Goal: Information Seeking & Learning: Compare options

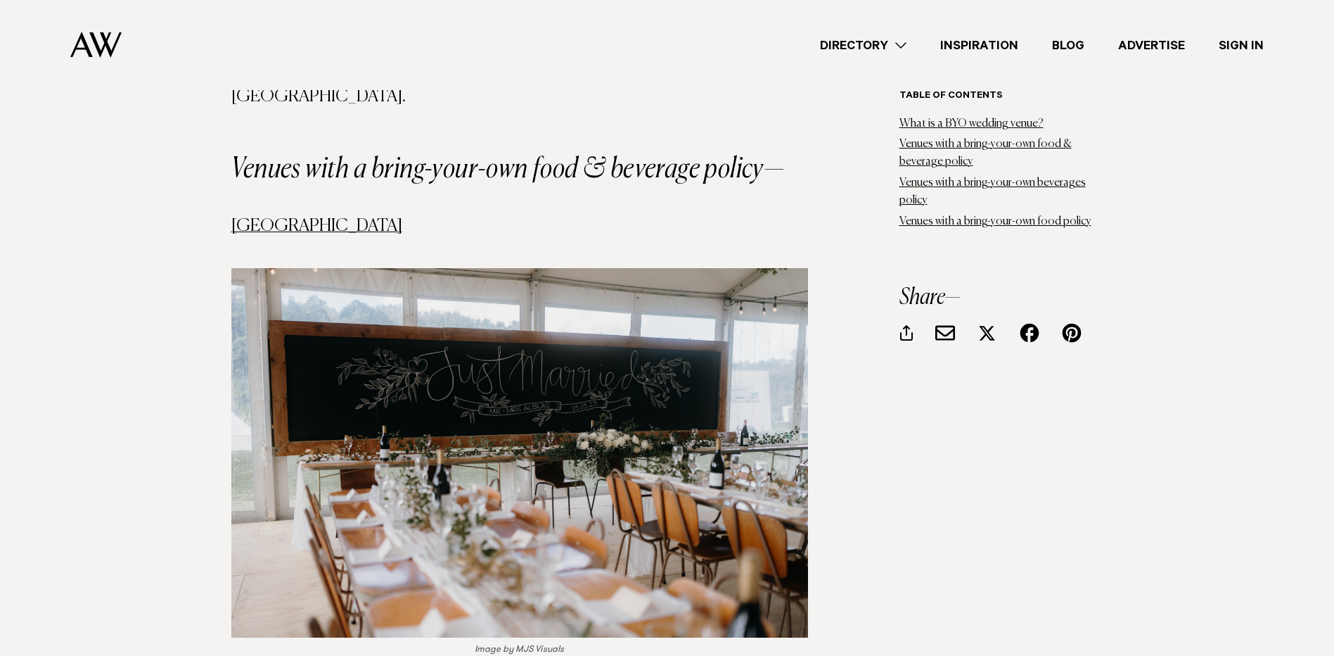
scroll to position [1799, 0]
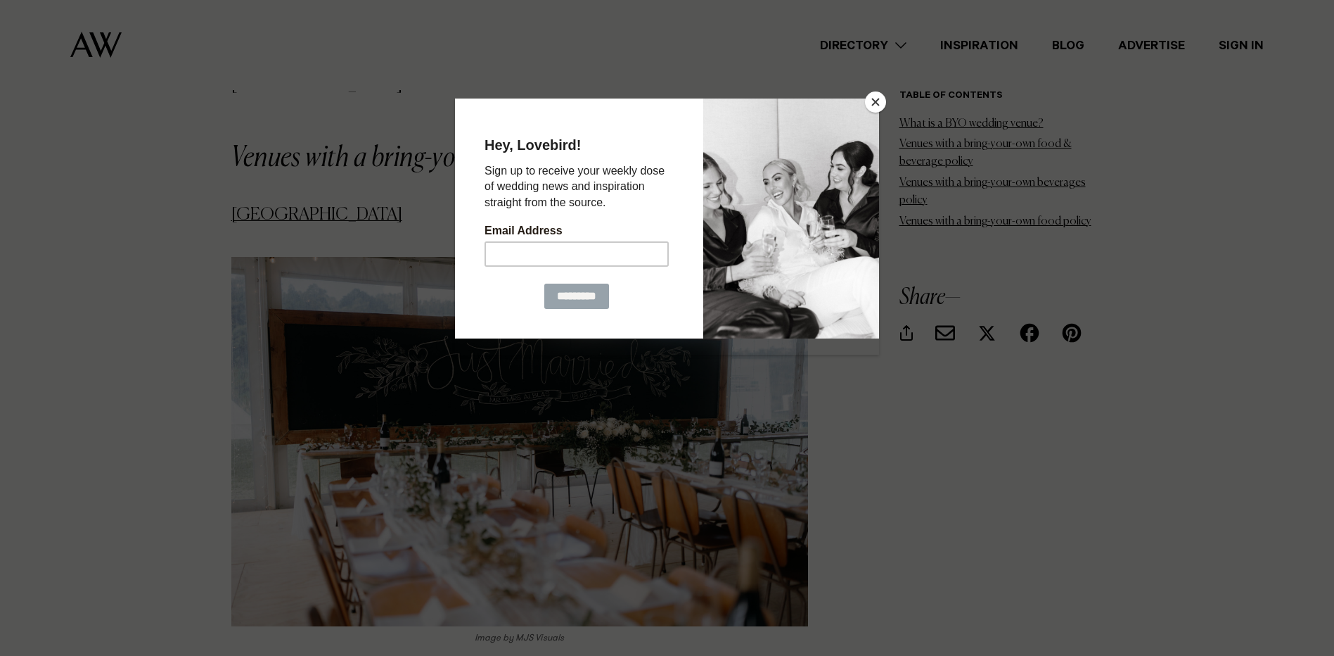
click at [877, 101] on button "Close" at bounding box center [875, 101] width 21 height 21
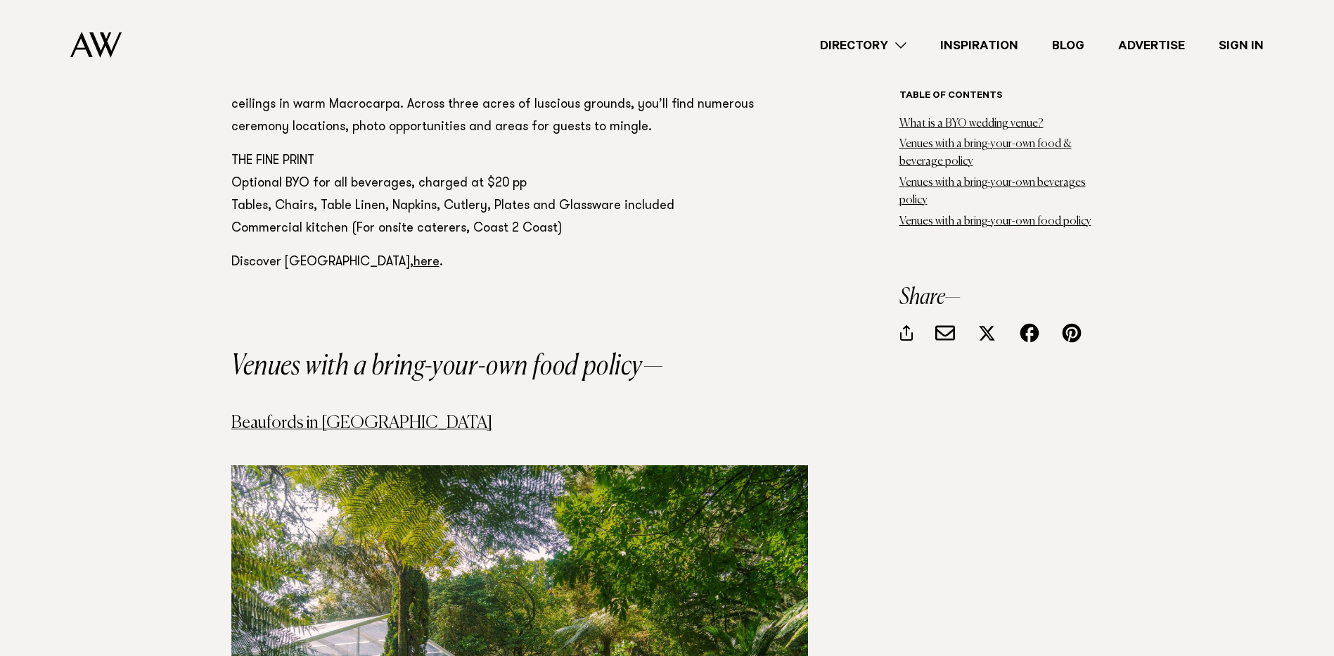
scroll to position [7046, 0]
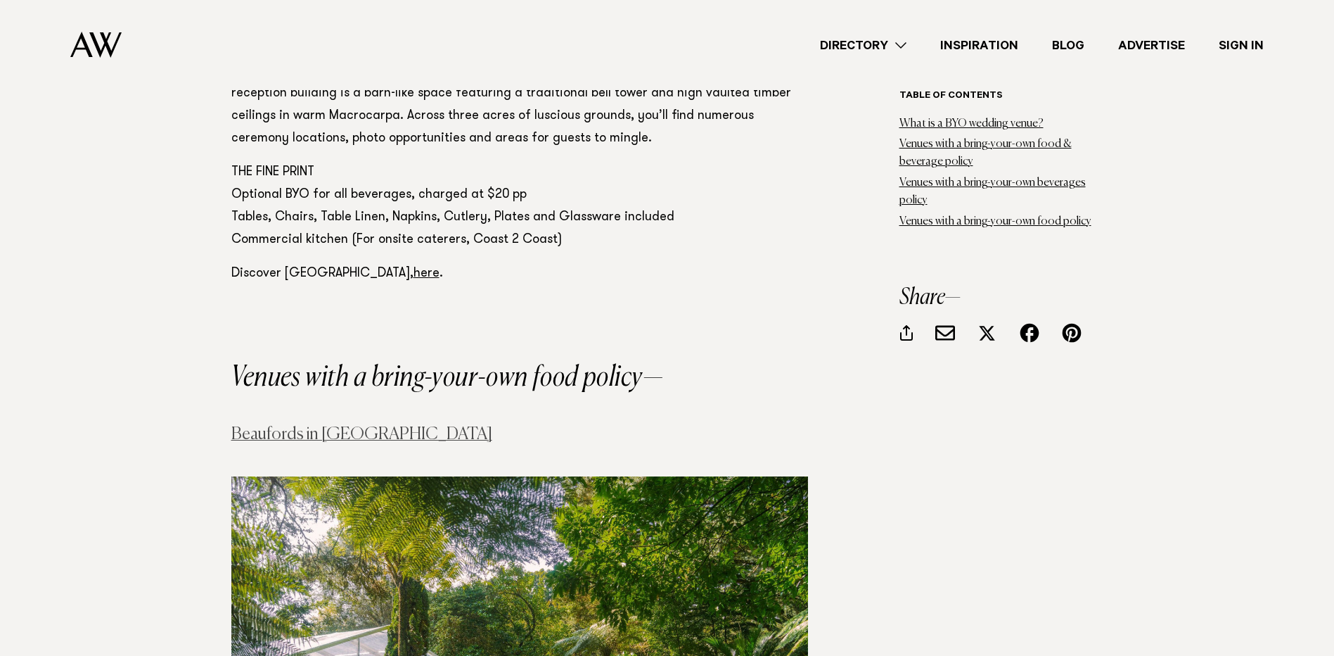
click at [297, 426] on link "Beaufords in [GEOGRAPHIC_DATA]" at bounding box center [361, 434] width 261 height 17
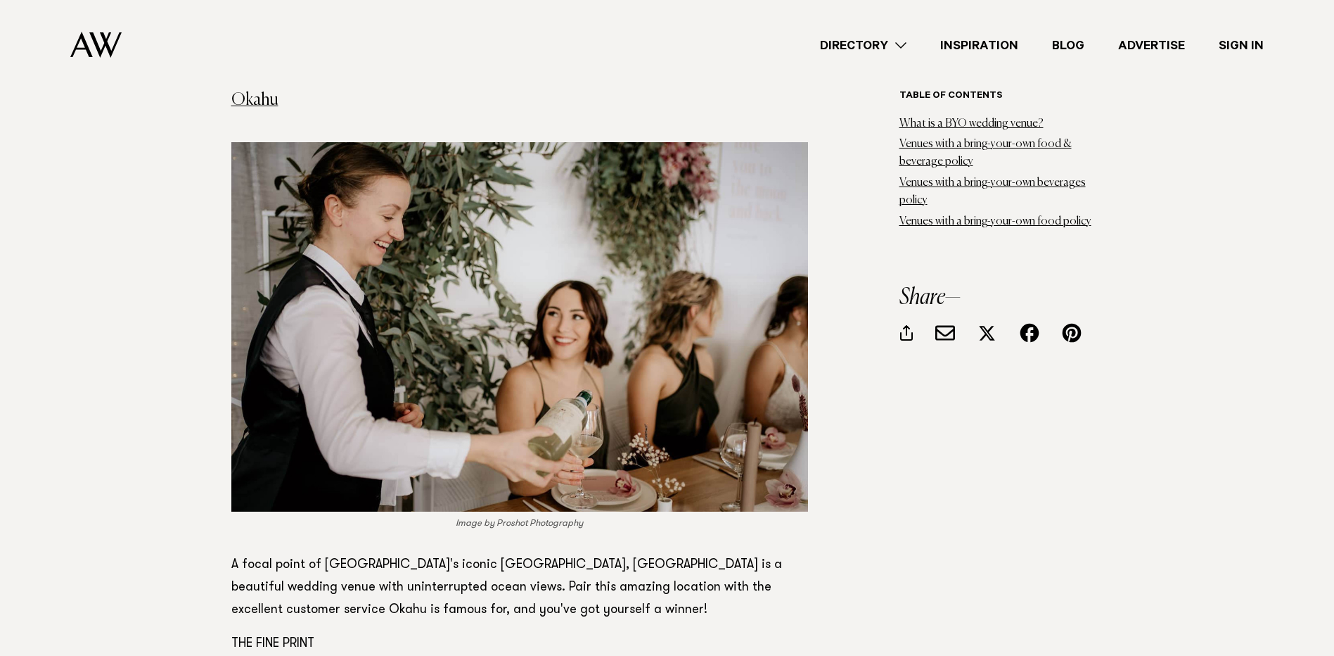
scroll to position [8268, 0]
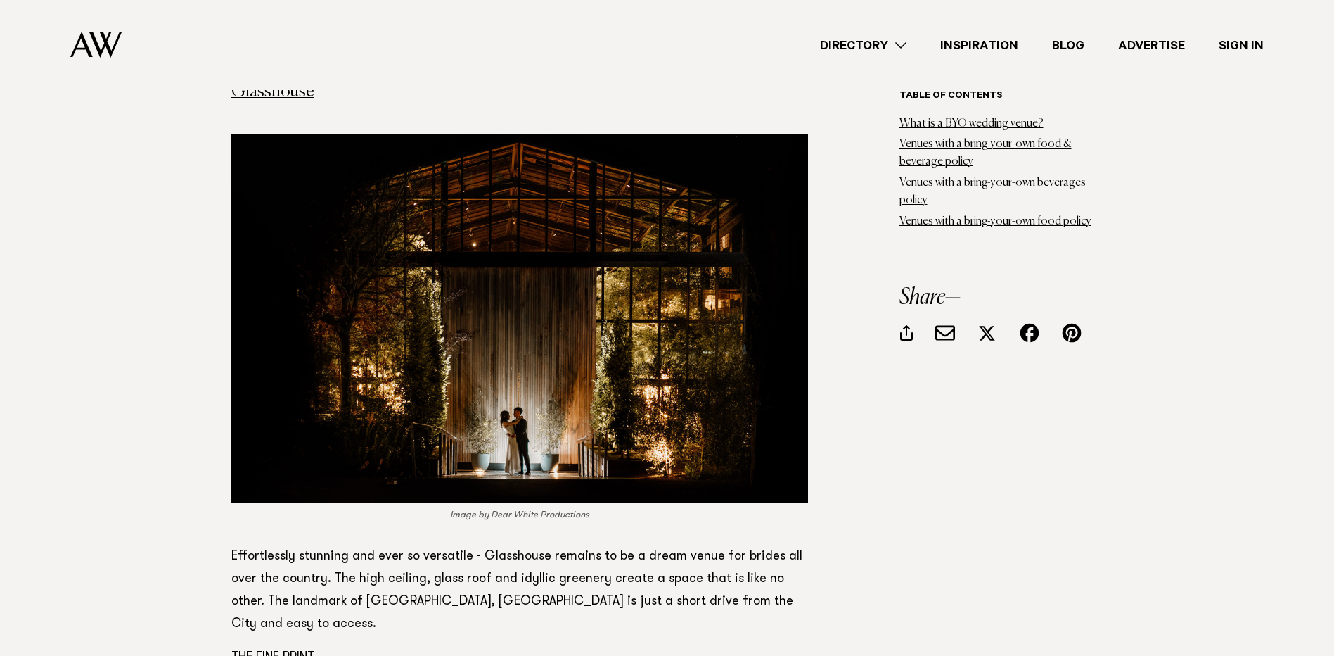
scroll to position [5666, 0]
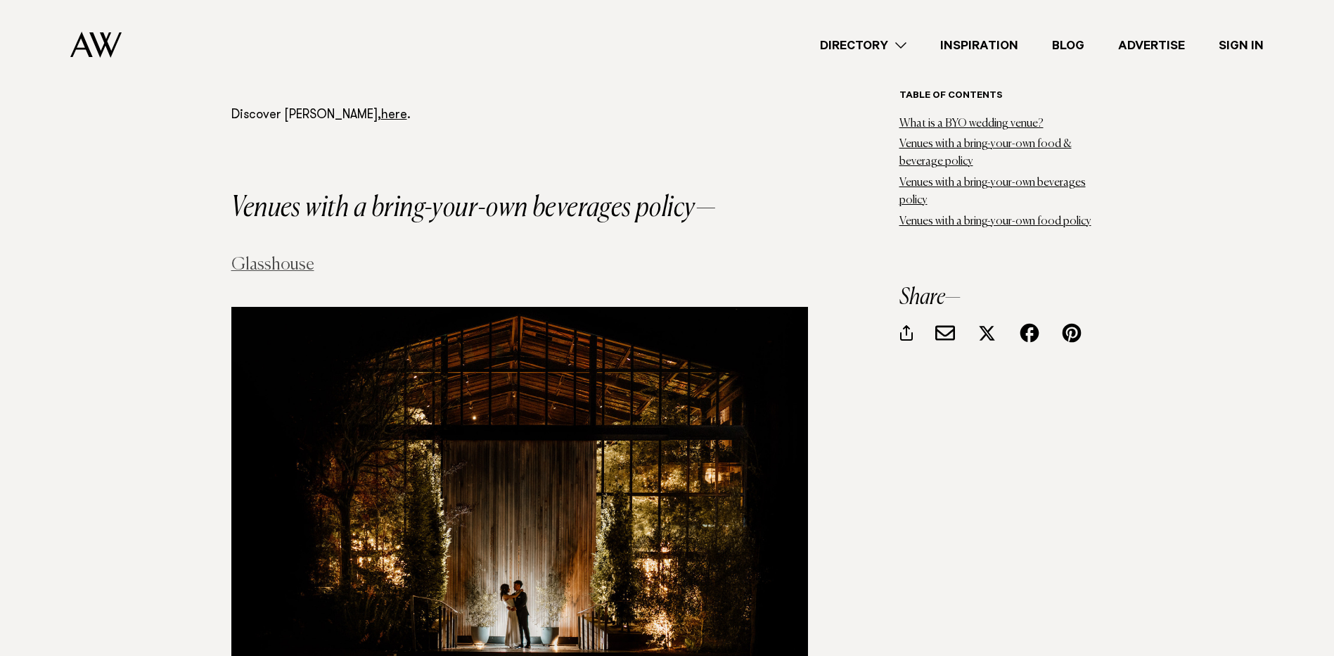
click at [261, 256] on link "Glasshouse" at bounding box center [272, 264] width 83 height 17
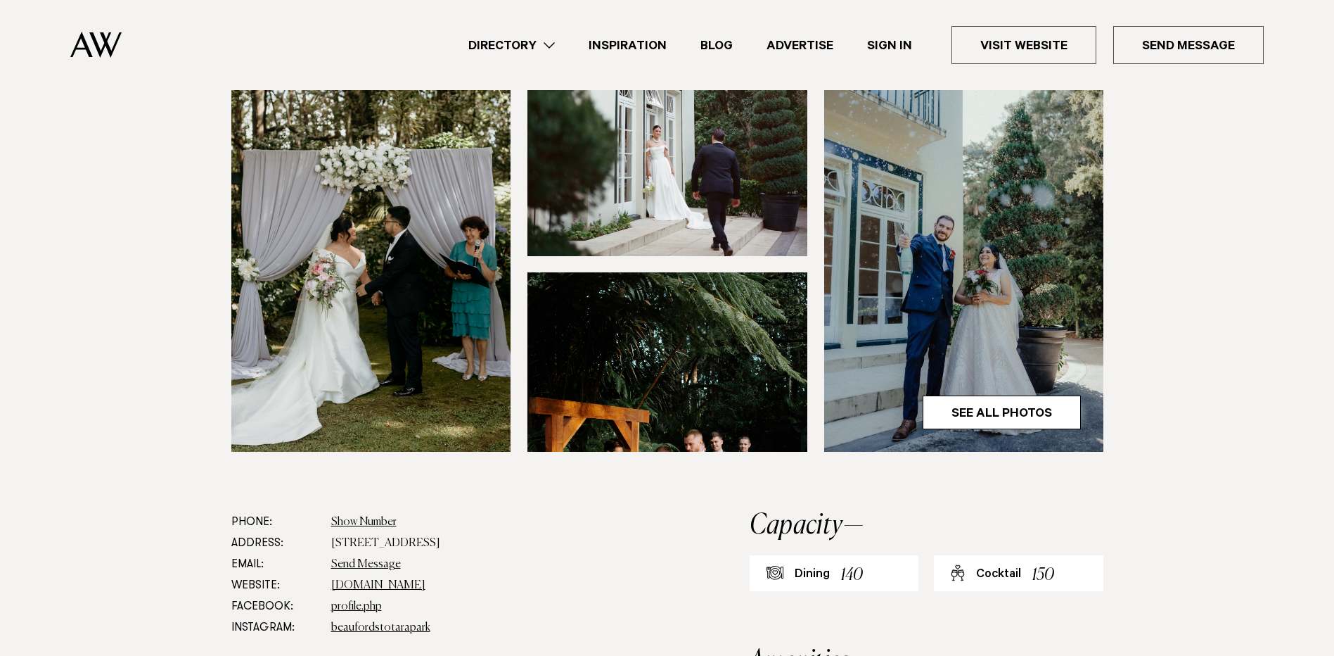
scroll to position [426, 0]
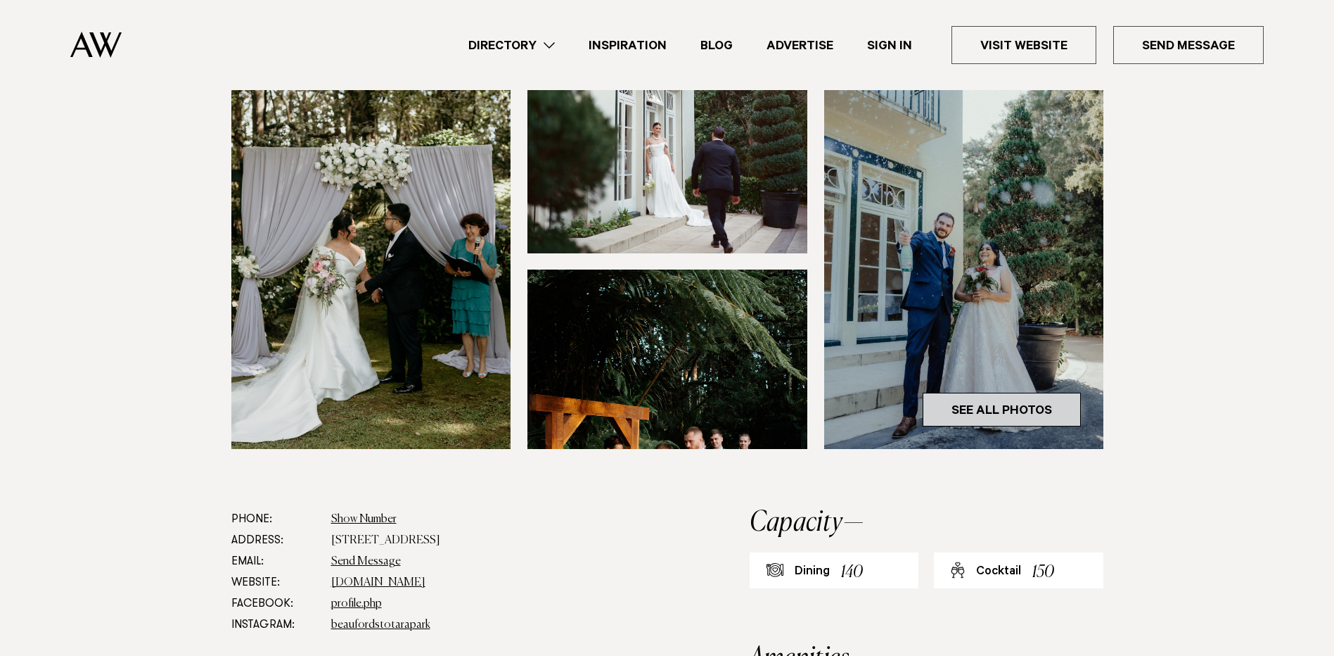
click at [976, 393] on link "See All Photos" at bounding box center [1002, 410] width 158 height 34
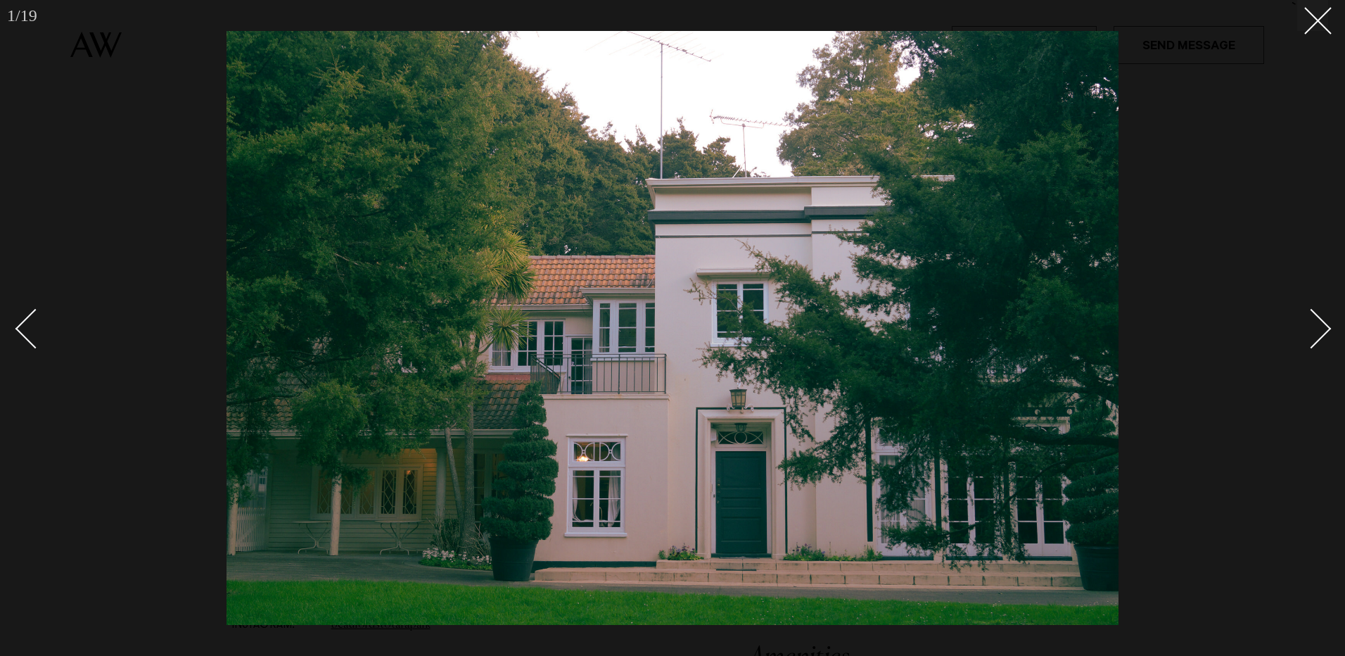
click at [1322, 327] on div "Next slide" at bounding box center [1312, 329] width 40 height 40
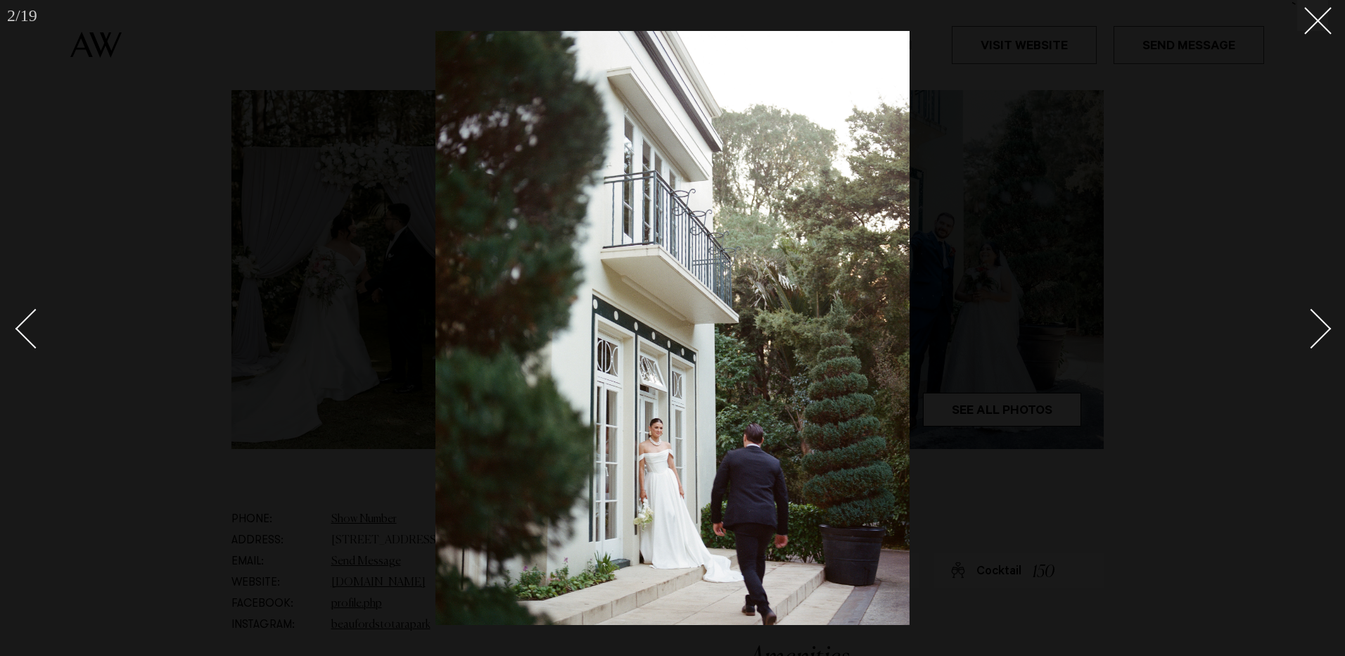
click at [1325, 333] on div "Next slide" at bounding box center [1312, 329] width 40 height 40
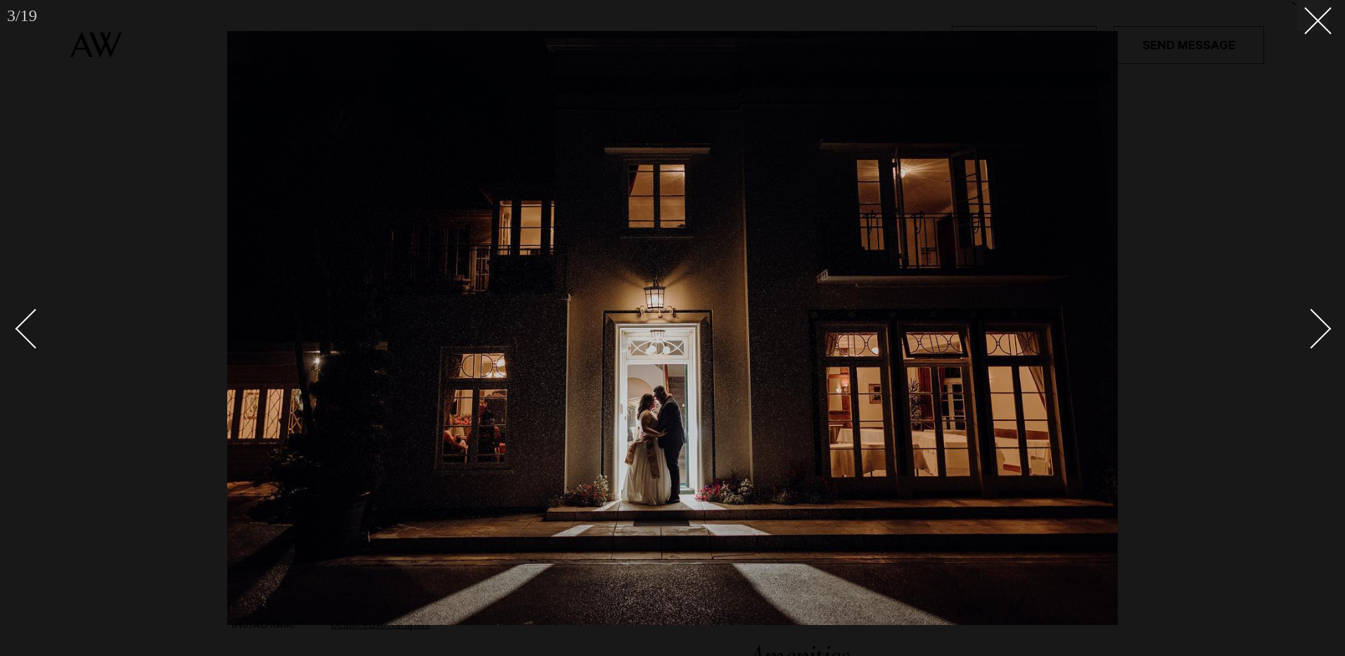
click at [1325, 333] on div "Next slide" at bounding box center [1312, 329] width 40 height 40
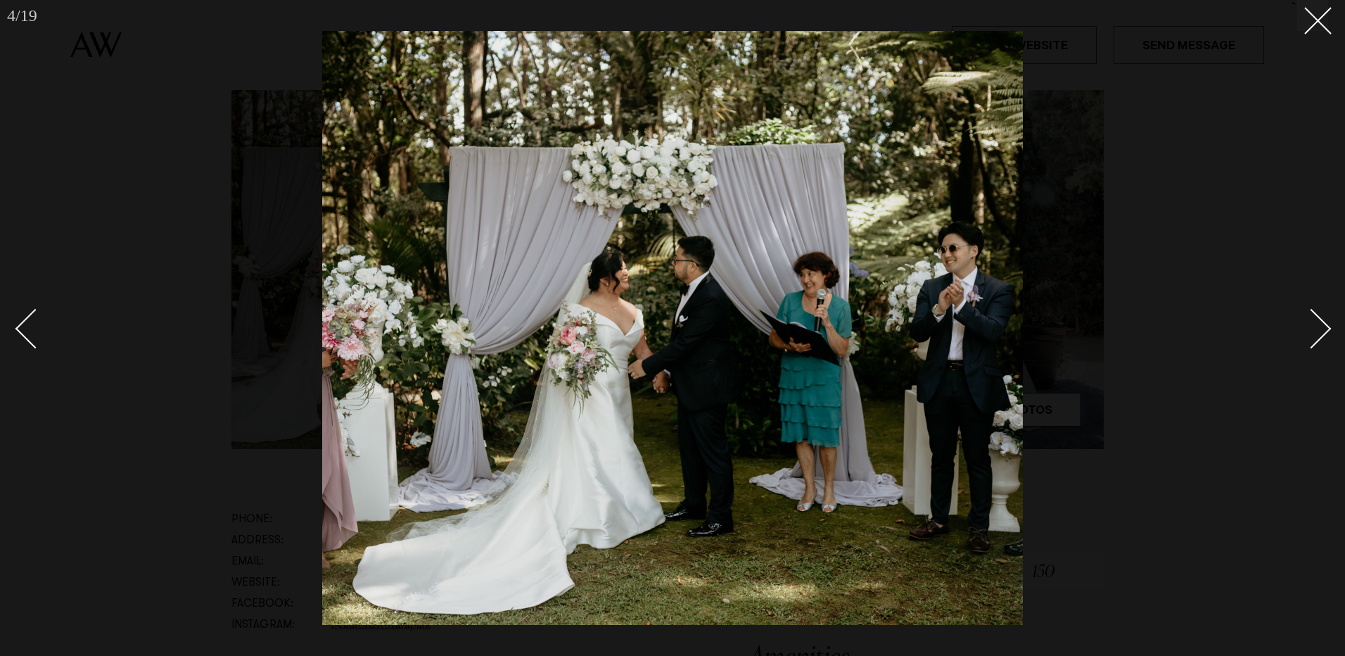
click at [1320, 335] on div "Next slide" at bounding box center [1312, 329] width 40 height 40
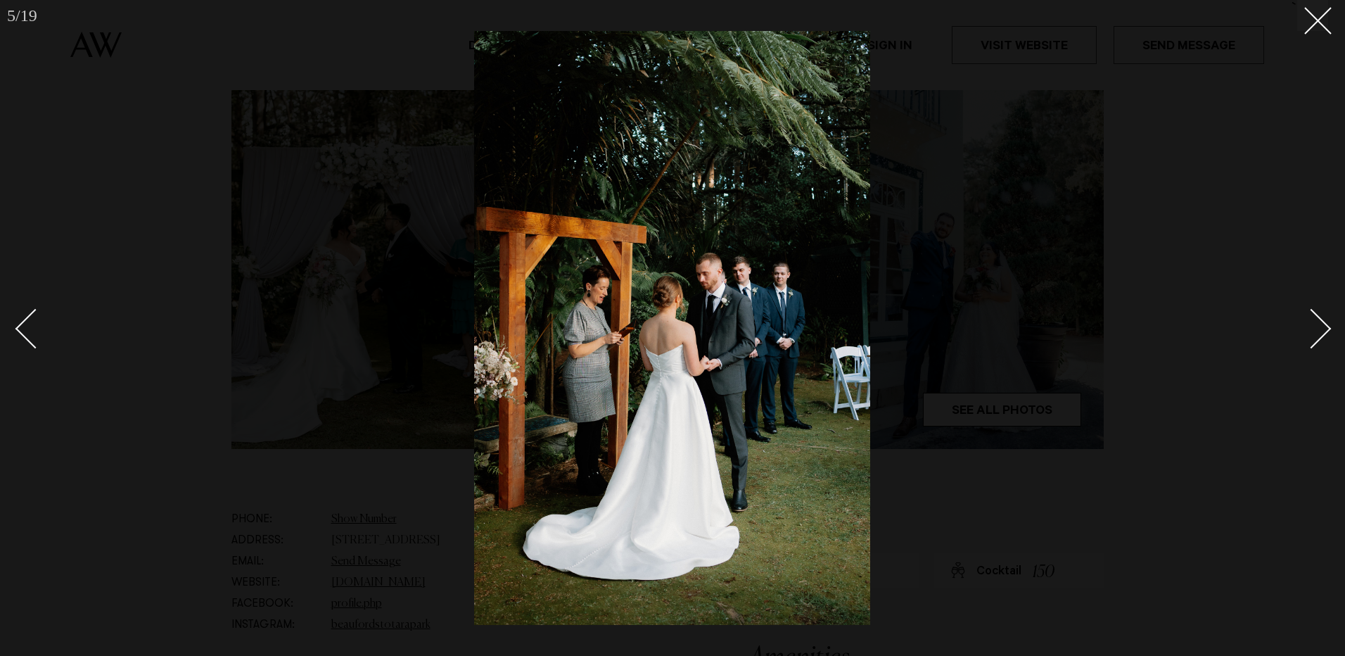
click at [1320, 335] on div "Next slide" at bounding box center [1312, 329] width 40 height 40
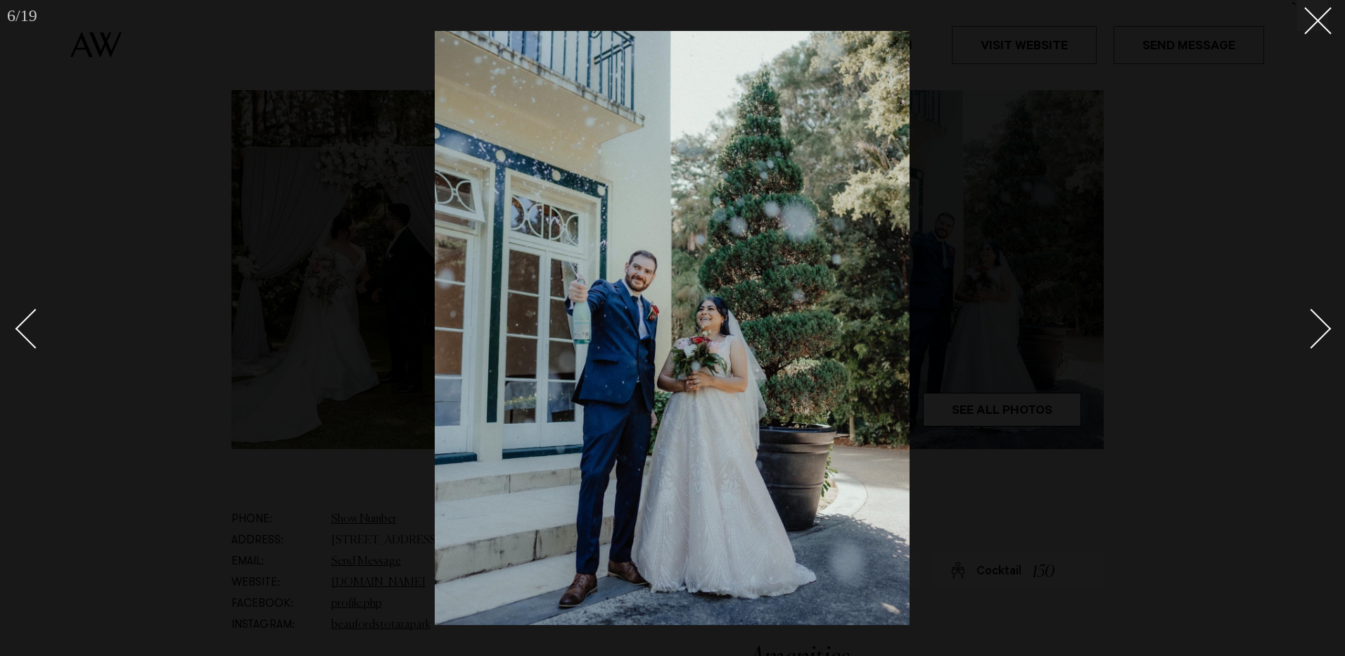
click at [1320, 335] on div "Next slide" at bounding box center [1312, 329] width 40 height 40
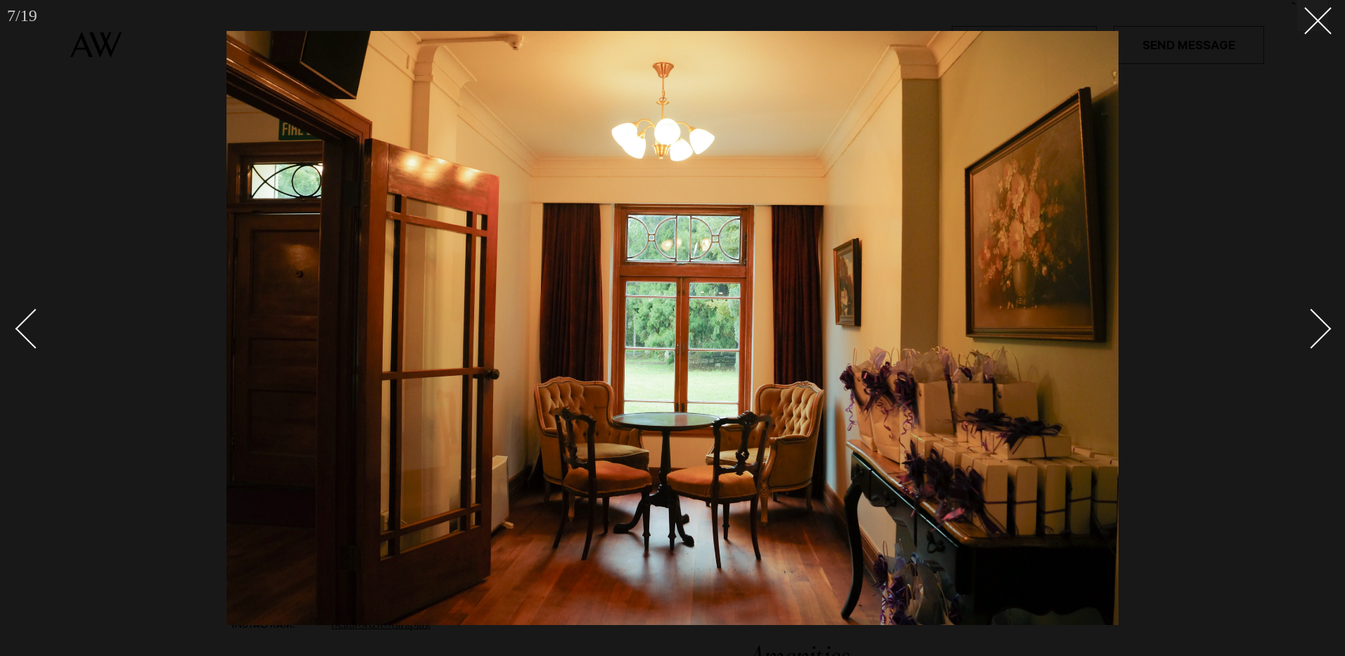
click at [1320, 335] on div "Next slide" at bounding box center [1312, 329] width 40 height 40
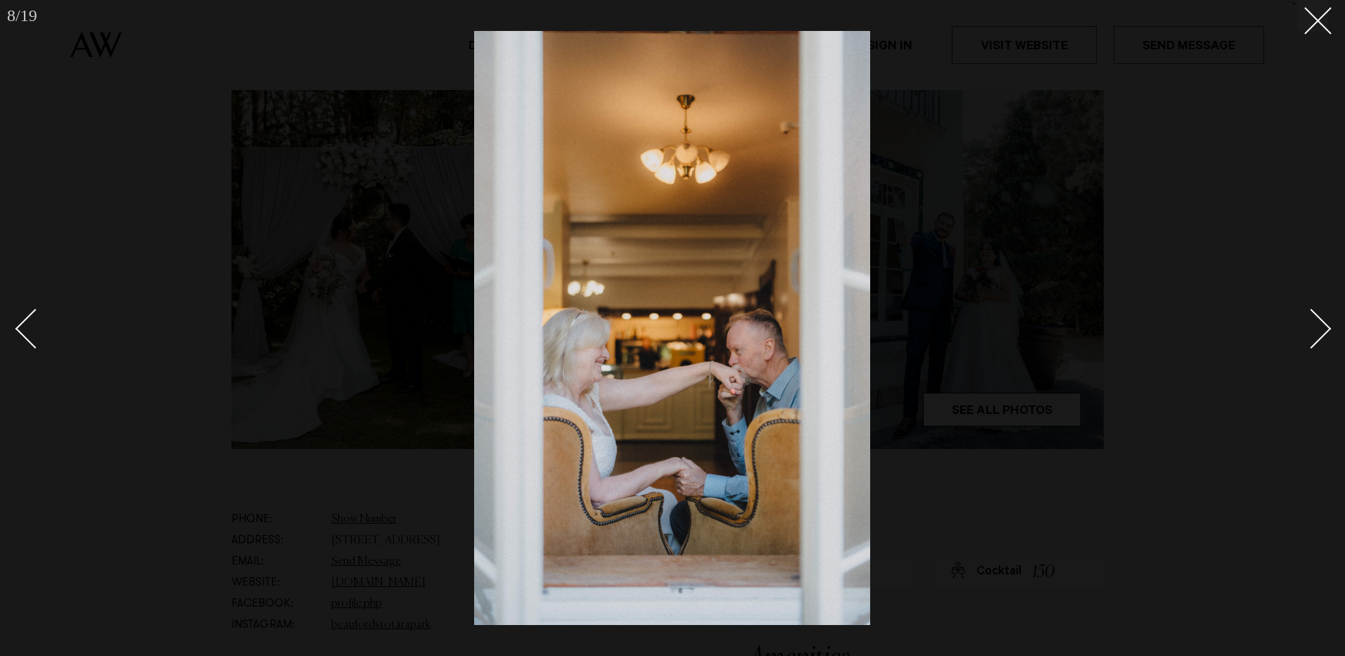
click at [1320, 335] on div "Next slide" at bounding box center [1312, 329] width 40 height 40
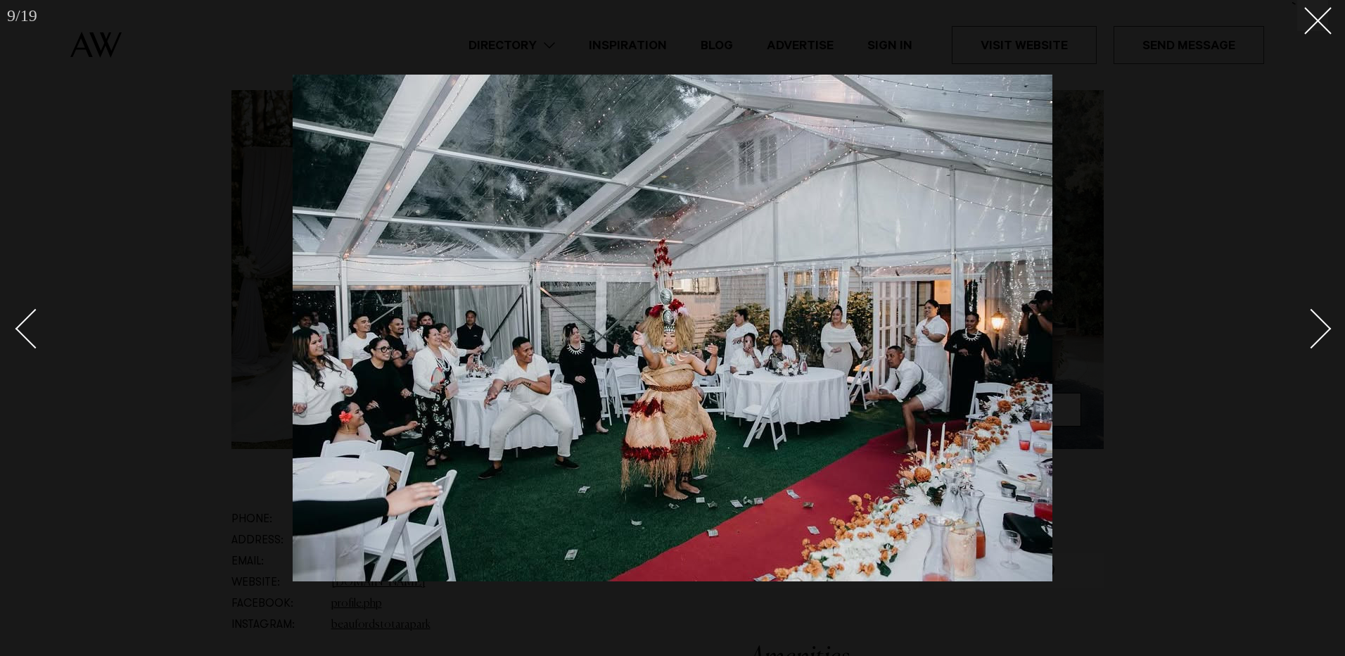
click at [1320, 335] on div "Next slide" at bounding box center [1312, 329] width 40 height 40
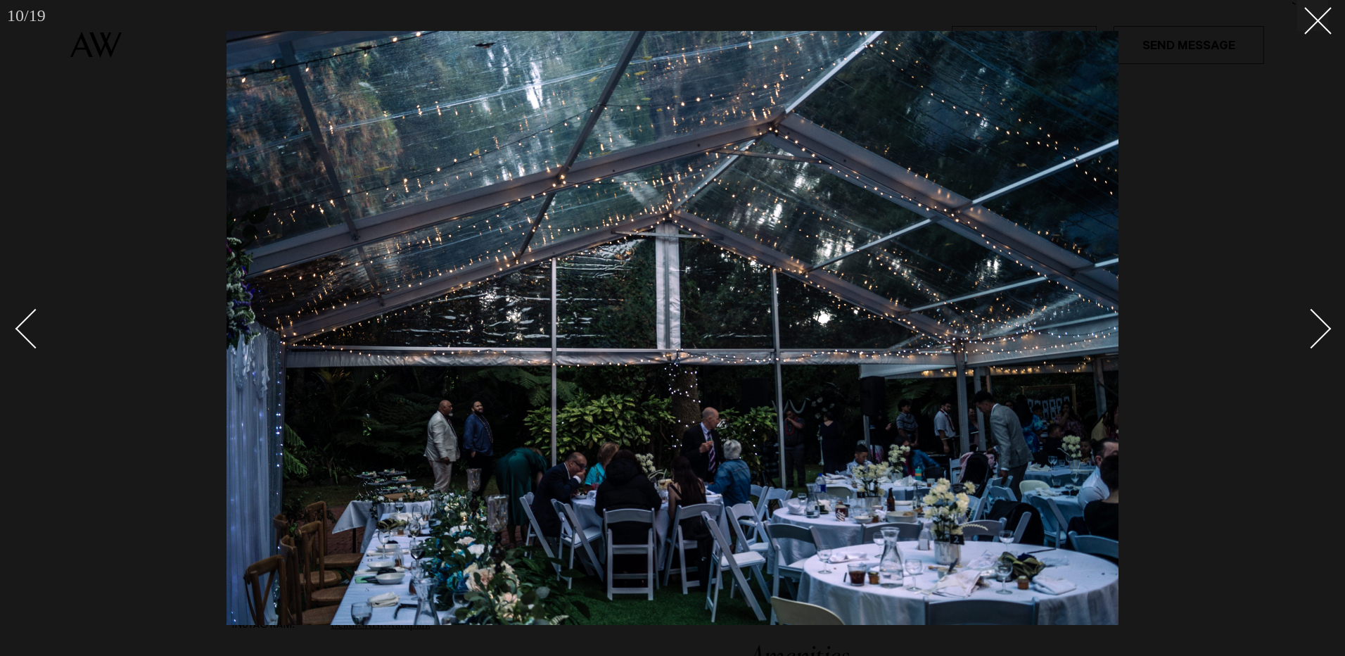
click at [1320, 335] on div "Next slide" at bounding box center [1312, 329] width 40 height 40
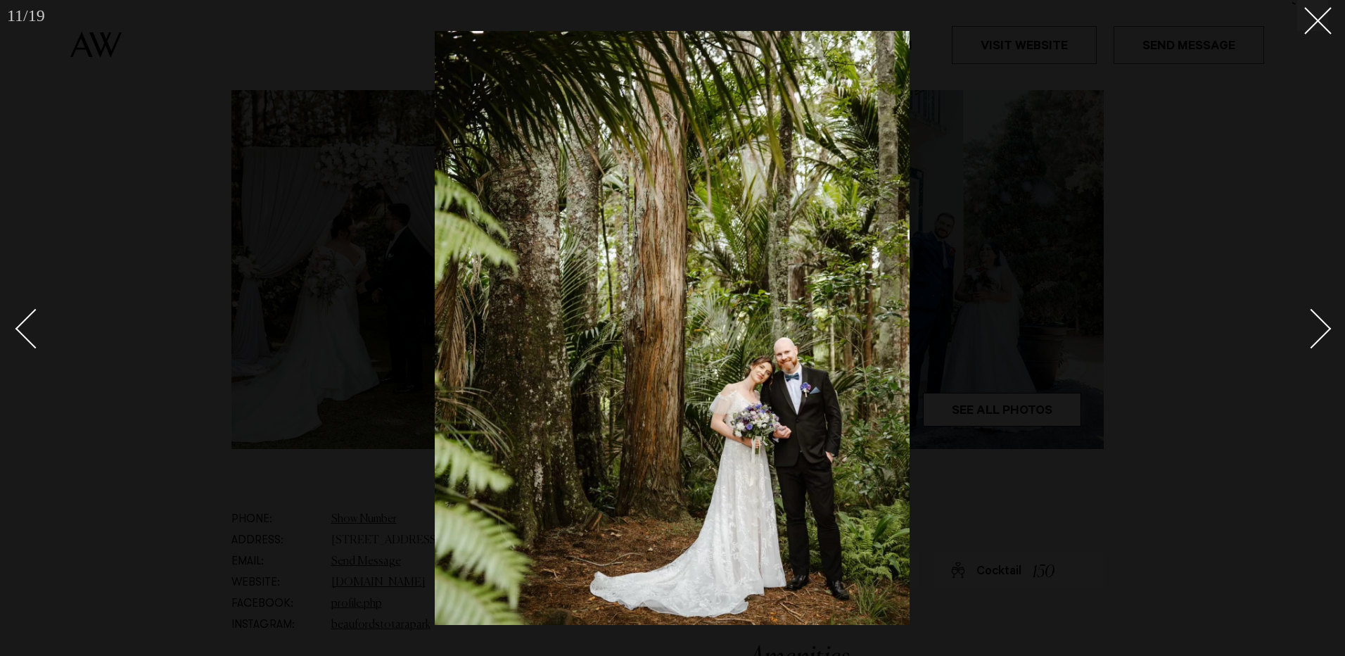
click at [1320, 335] on div "Next slide" at bounding box center [1312, 329] width 40 height 40
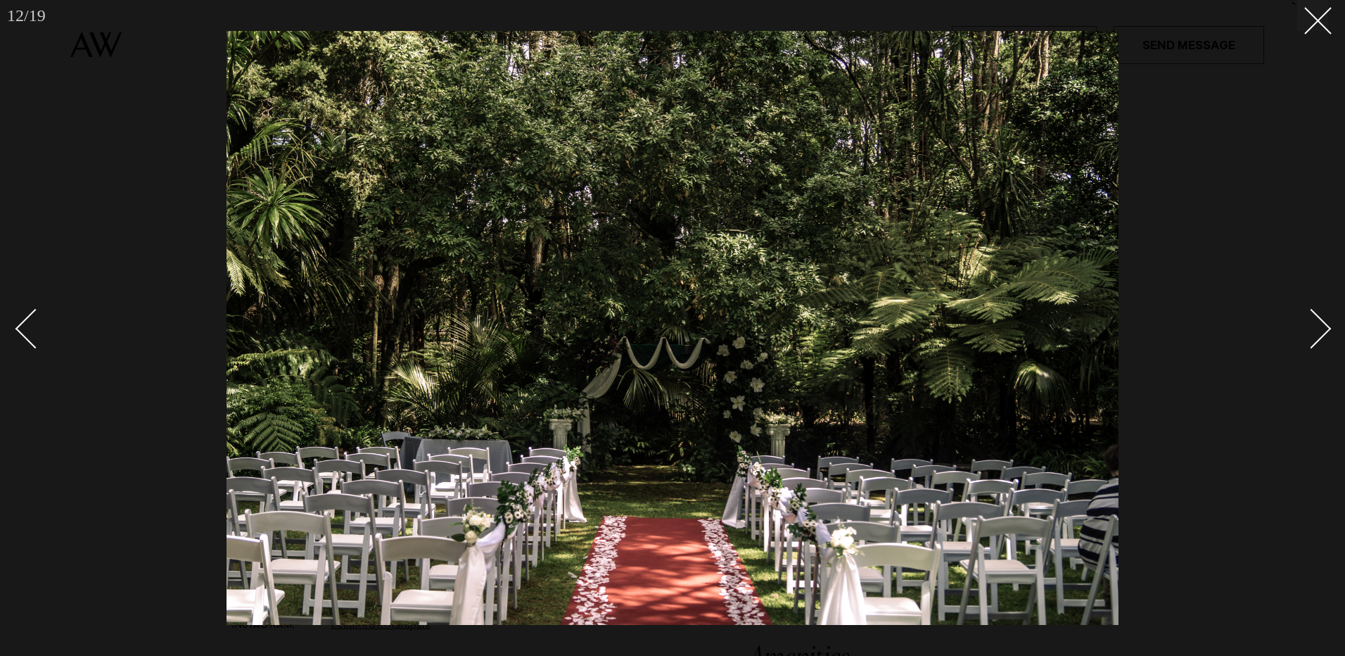
click at [1320, 335] on div "Next slide" at bounding box center [1312, 329] width 40 height 40
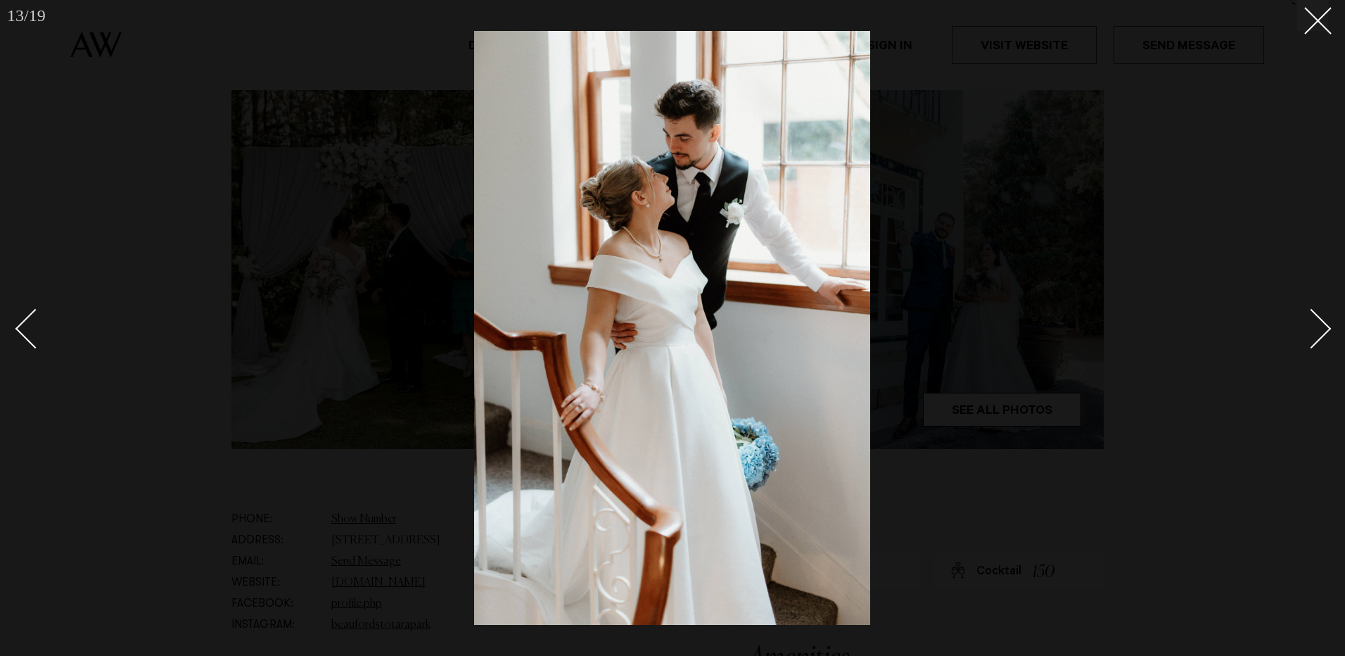
click at [1320, 335] on div "Next slide" at bounding box center [1312, 329] width 40 height 40
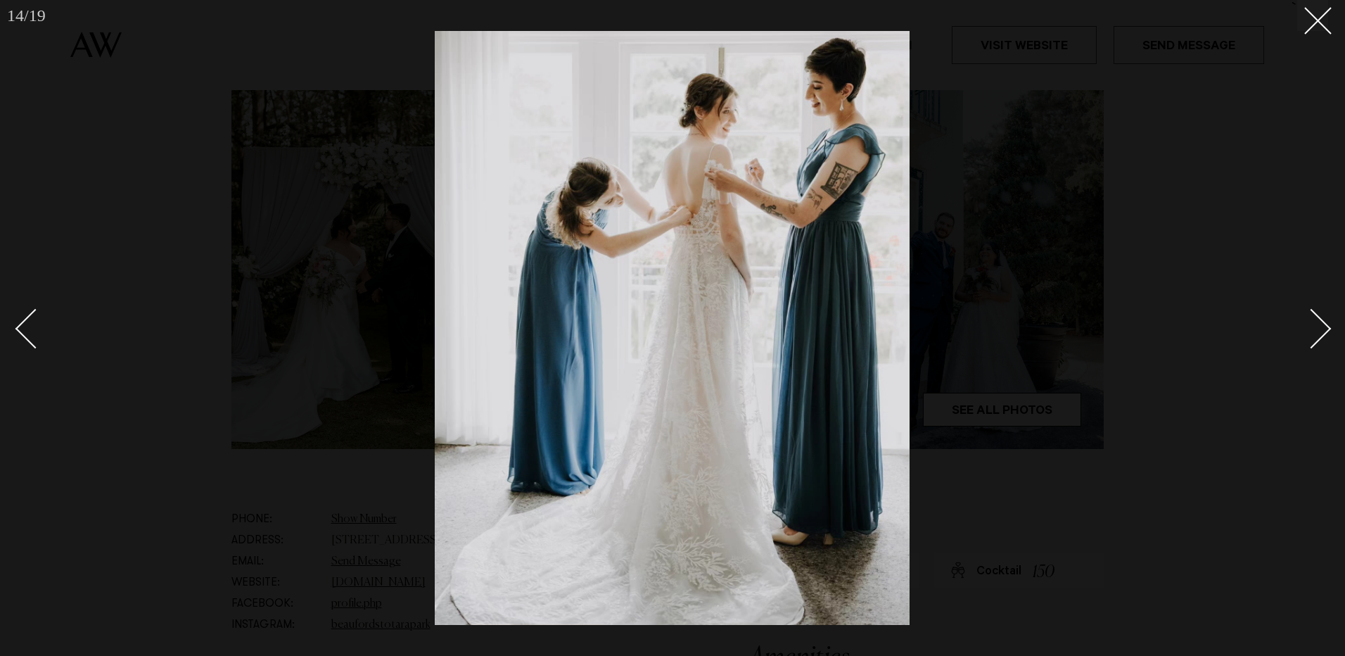
click at [1320, 335] on div "Next slide" at bounding box center [1312, 329] width 40 height 40
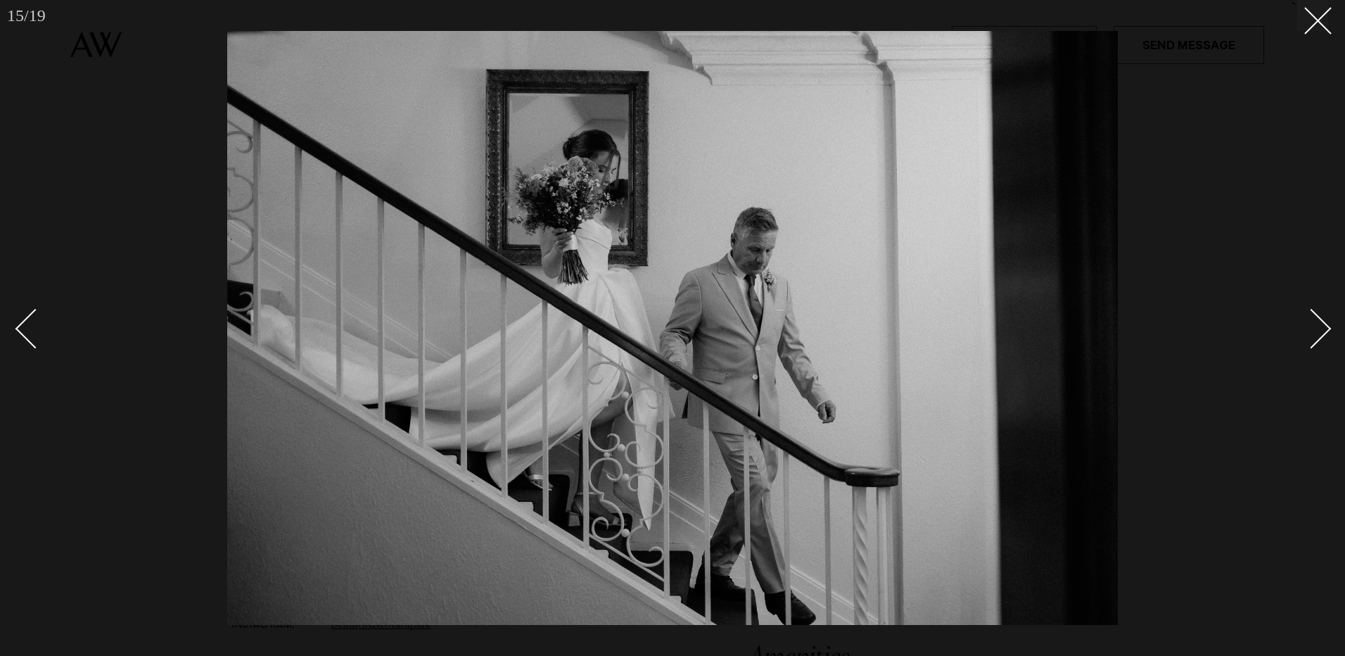
click at [1320, 335] on div "Next slide" at bounding box center [1312, 329] width 40 height 40
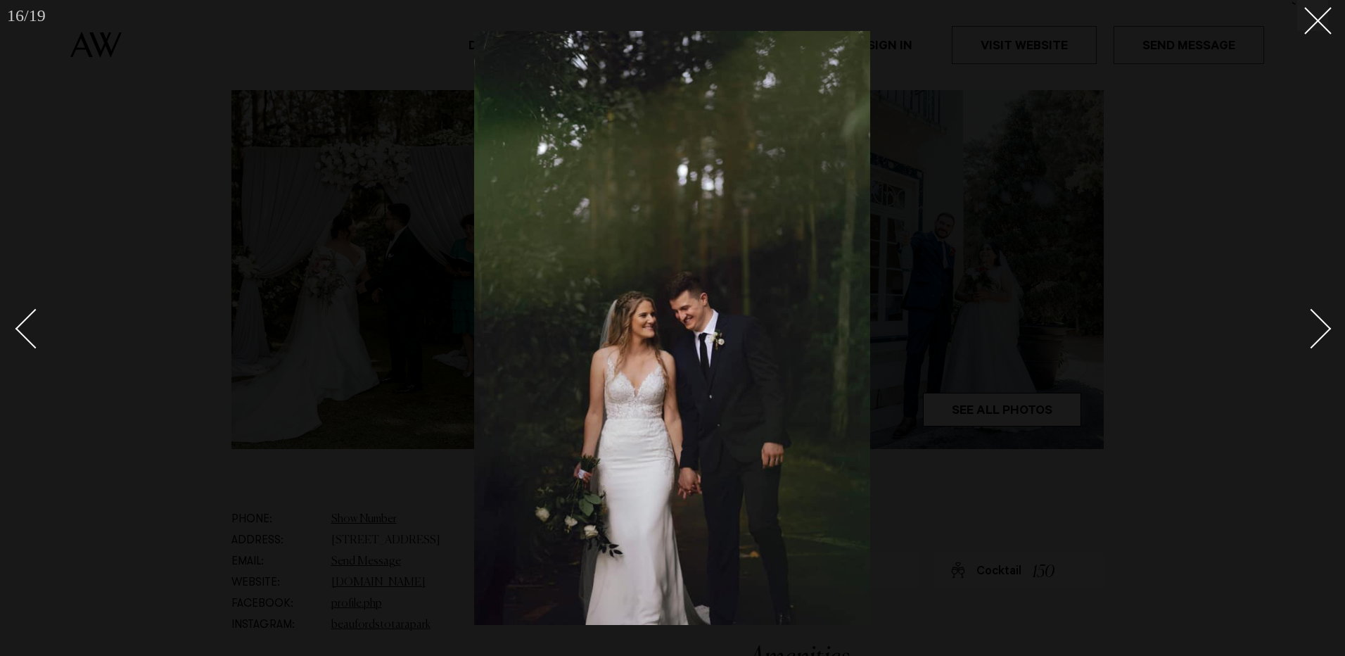
click at [1320, 335] on div "Next slide" at bounding box center [1312, 329] width 40 height 40
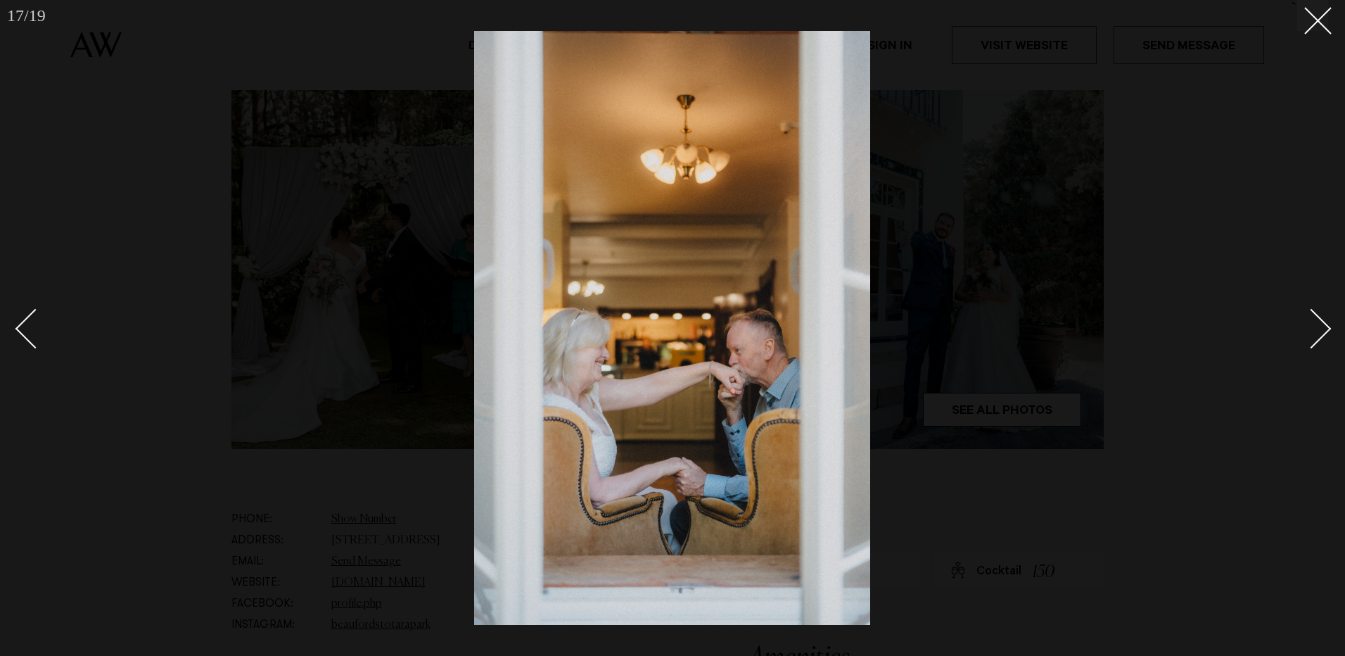
click at [1320, 335] on div "Next slide" at bounding box center [1312, 329] width 40 height 40
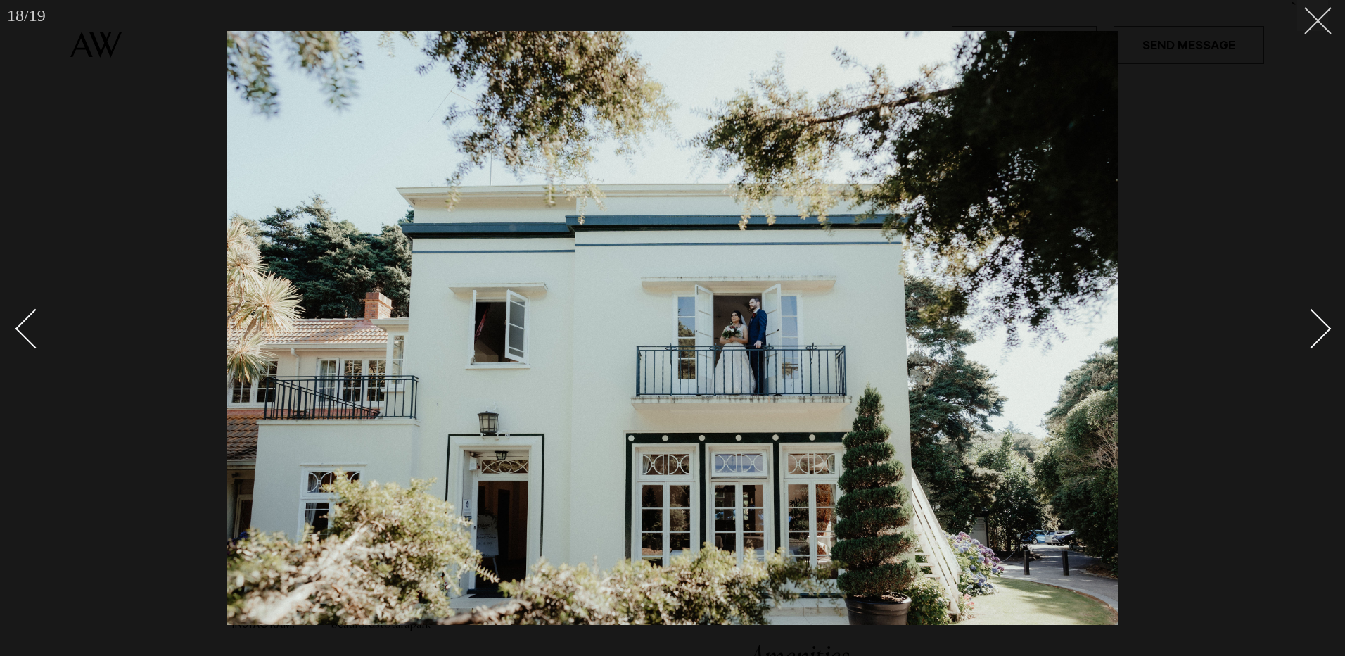
click at [1323, 23] on button at bounding box center [1312, 15] width 31 height 31
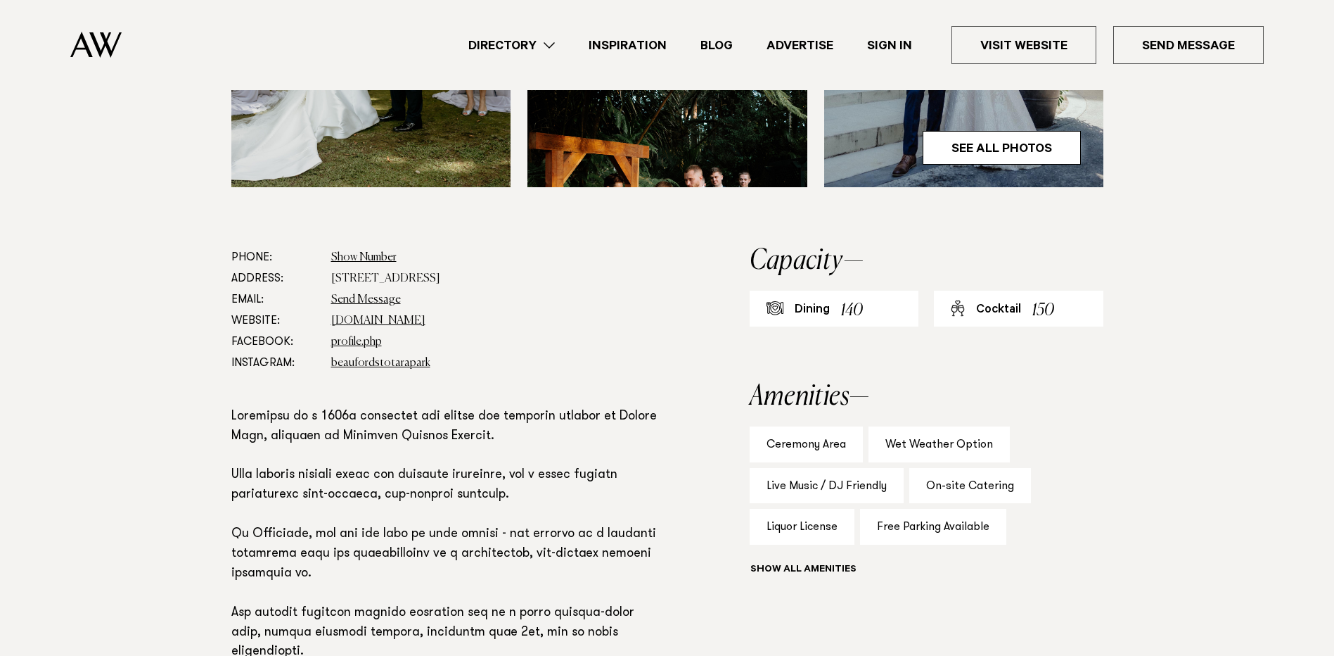
scroll to position [421, 0]
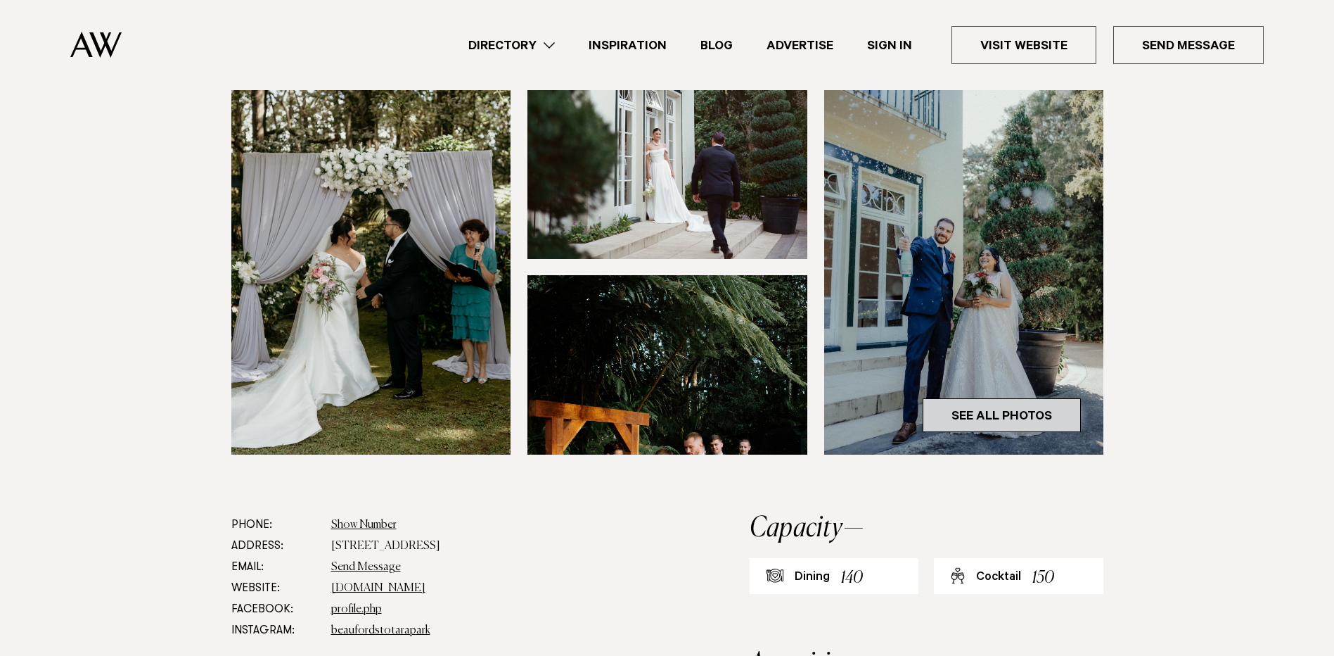
click at [976, 398] on link "See All Photos" at bounding box center [1002, 415] width 158 height 34
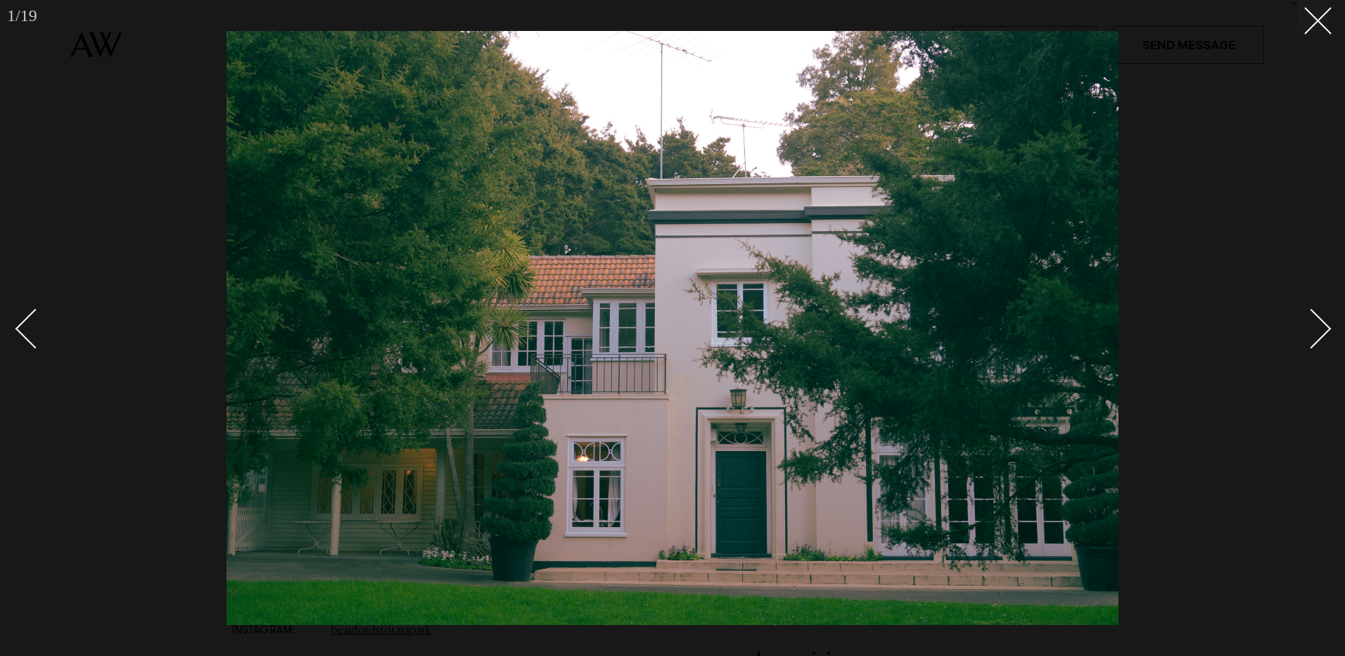
click at [1322, 340] on link at bounding box center [1303, 328] width 49 height 70
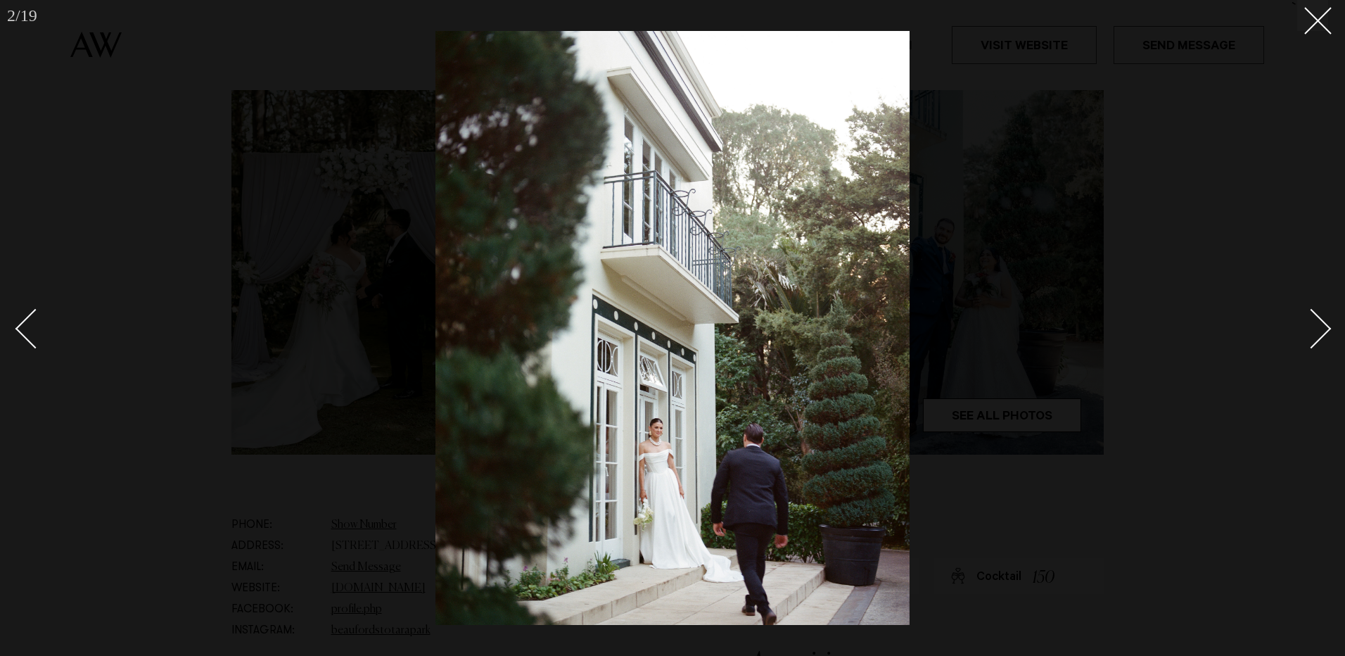
click at [1318, 338] on div "Next slide" at bounding box center [1312, 329] width 40 height 40
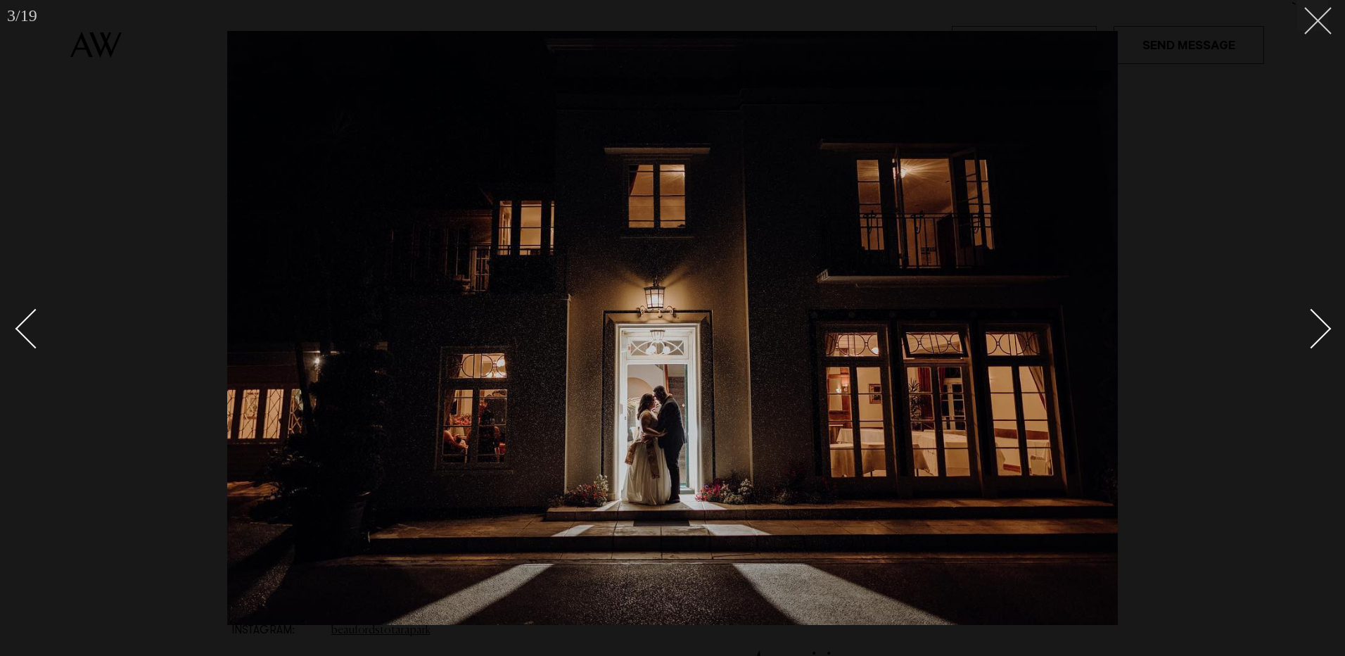
click at [1323, 15] on line at bounding box center [1318, 21] width 26 height 26
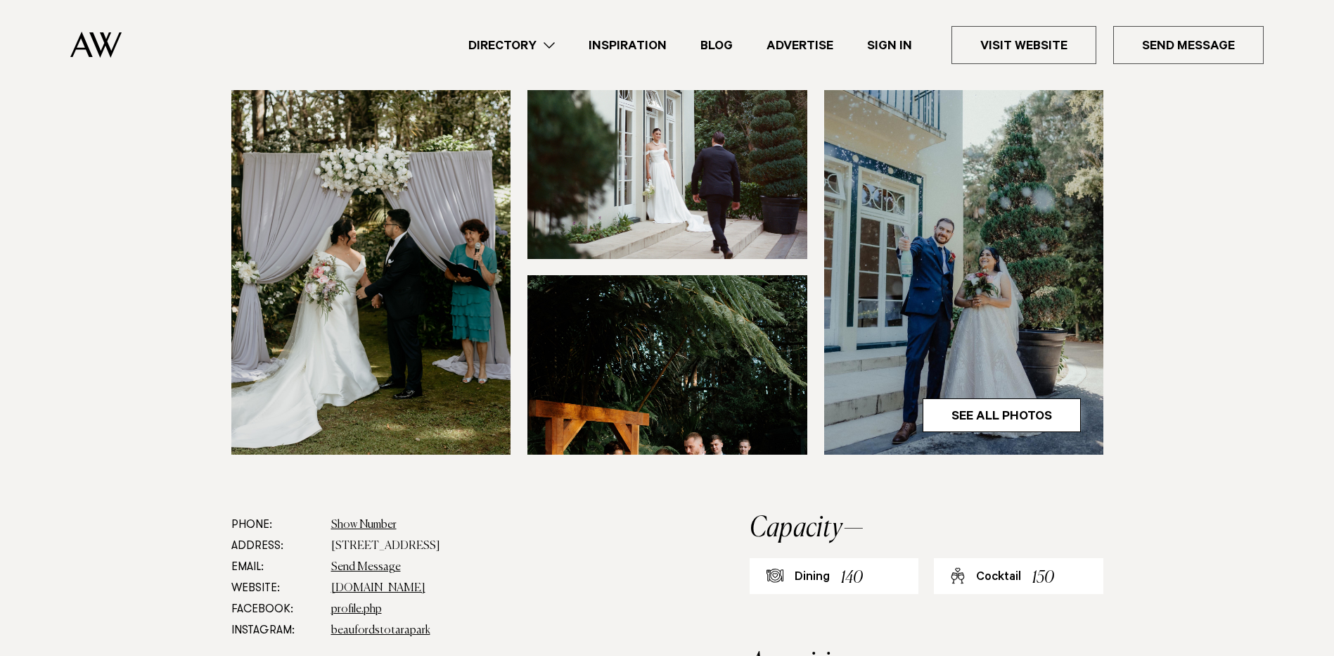
scroll to position [702, 0]
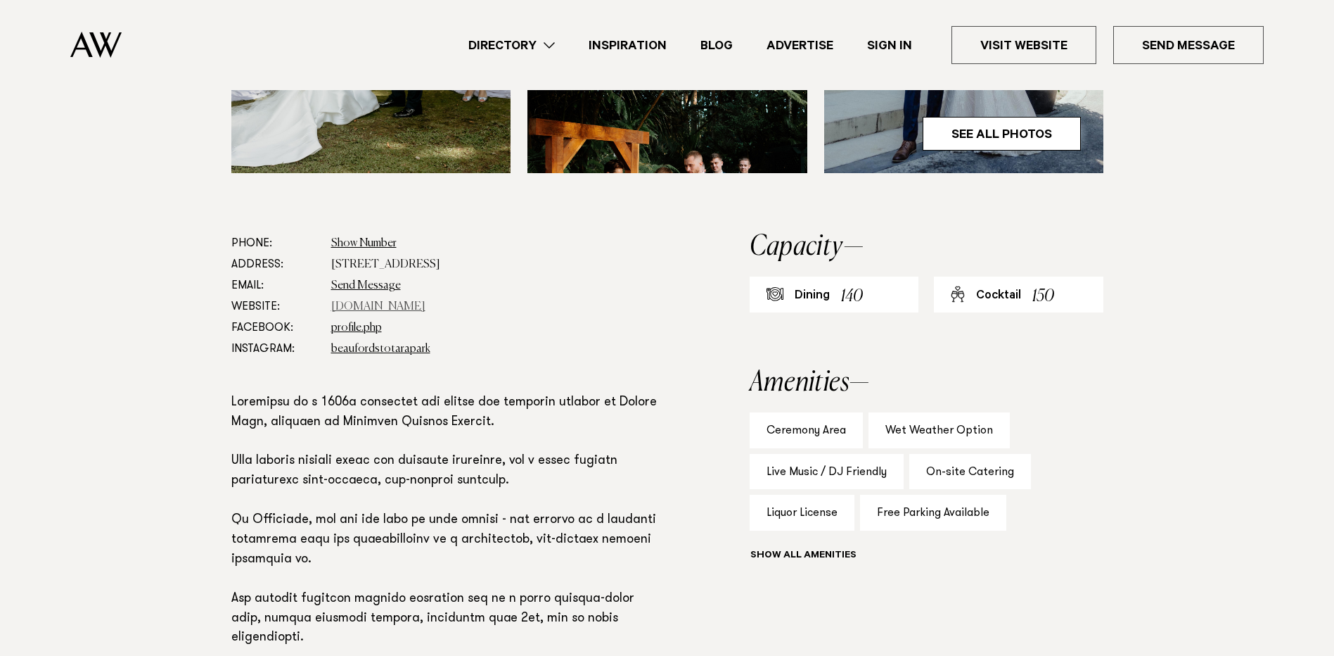
click at [374, 301] on link "[DOMAIN_NAME]" at bounding box center [378, 306] width 94 height 11
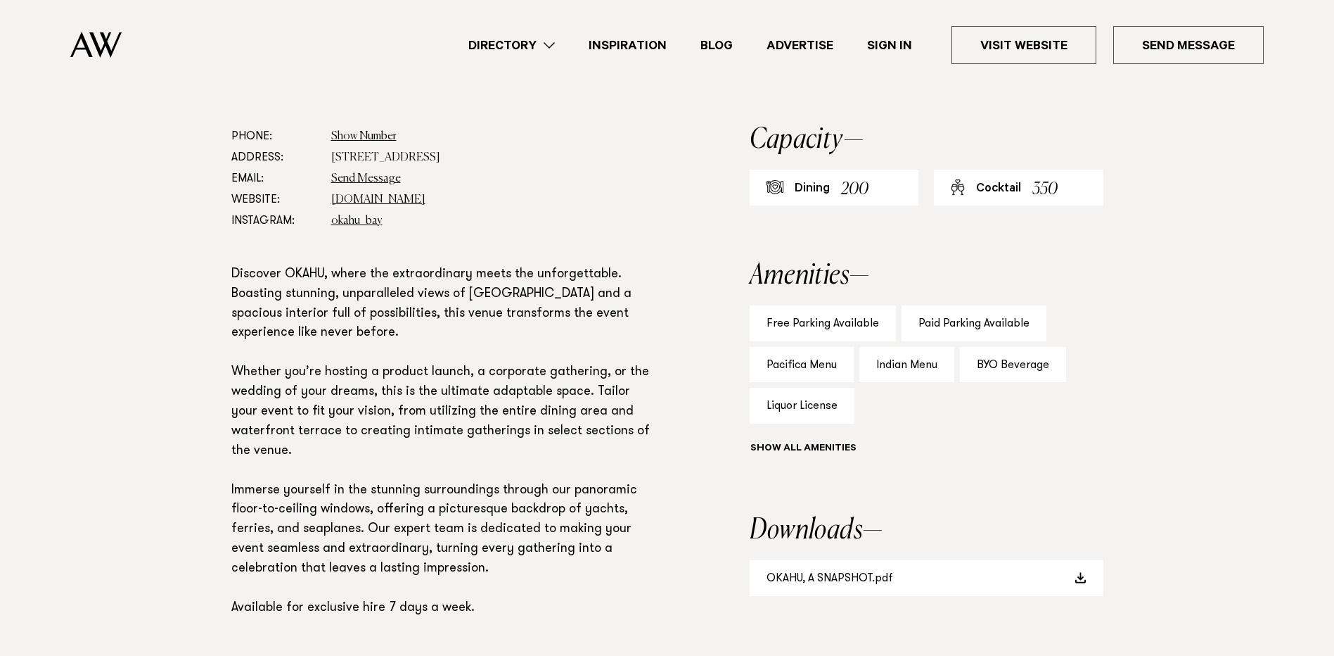
scroll to position [712, 0]
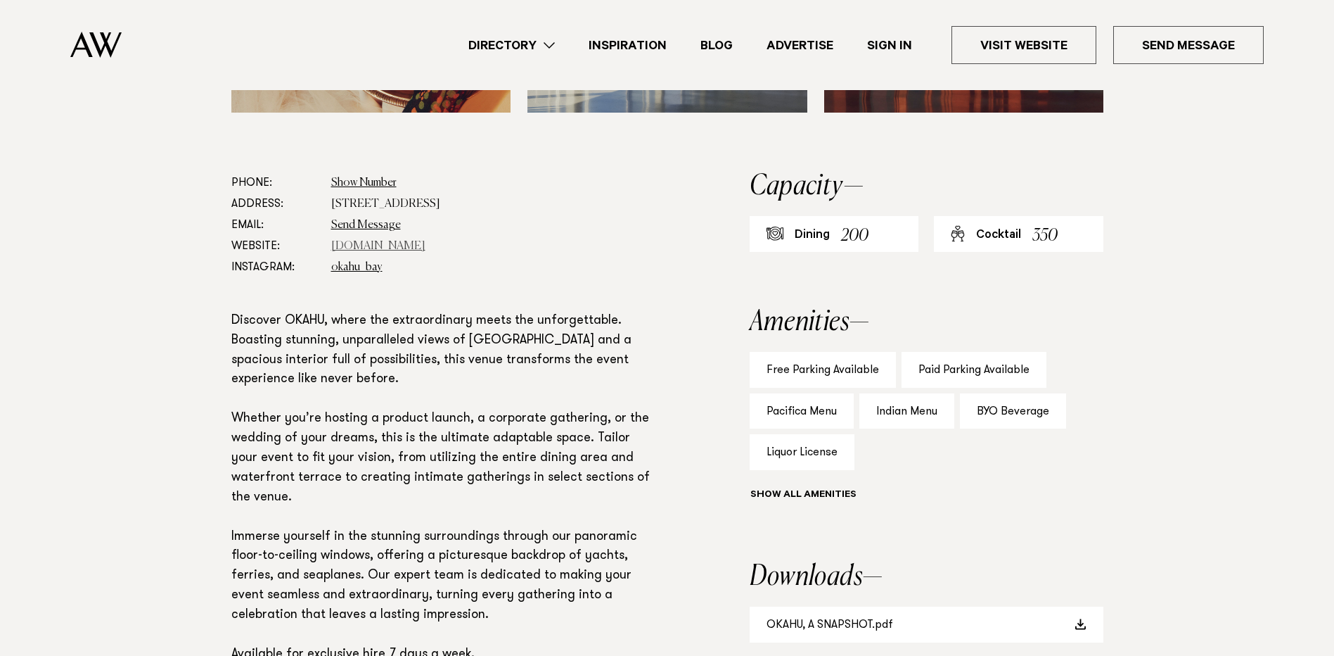
click at [402, 243] on link "www.okahubay.com" at bounding box center [378, 246] width 94 height 11
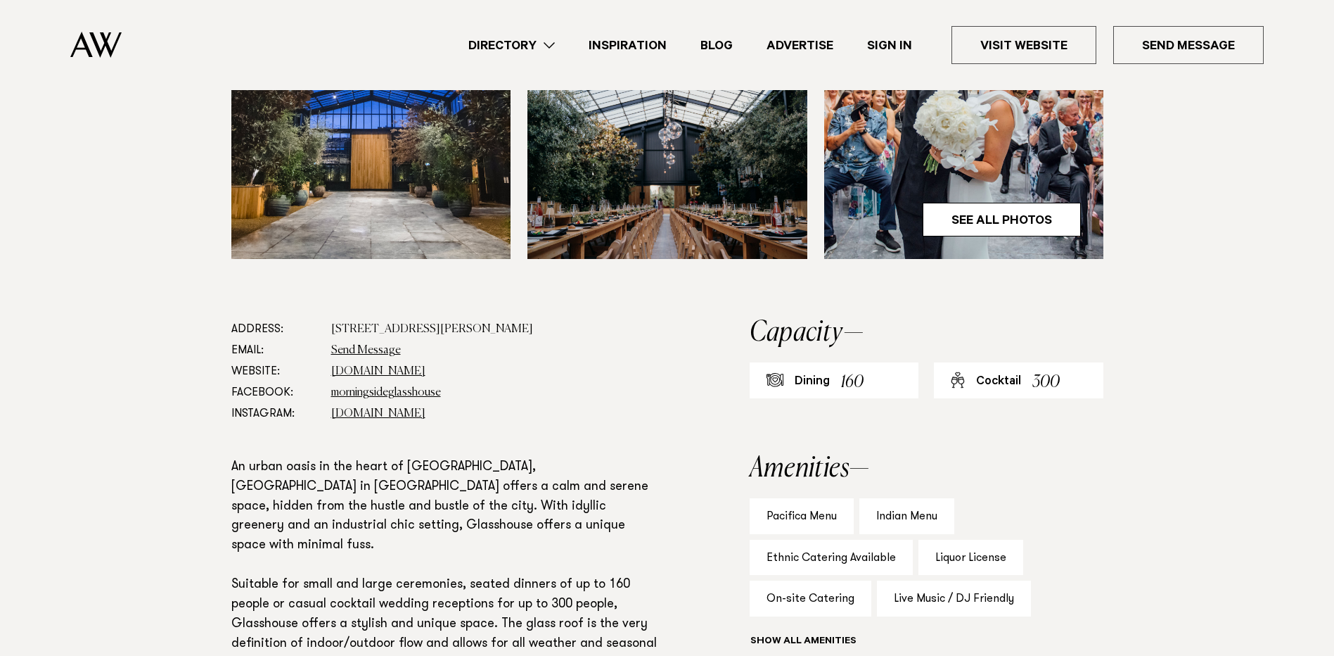
scroll to position [739, 0]
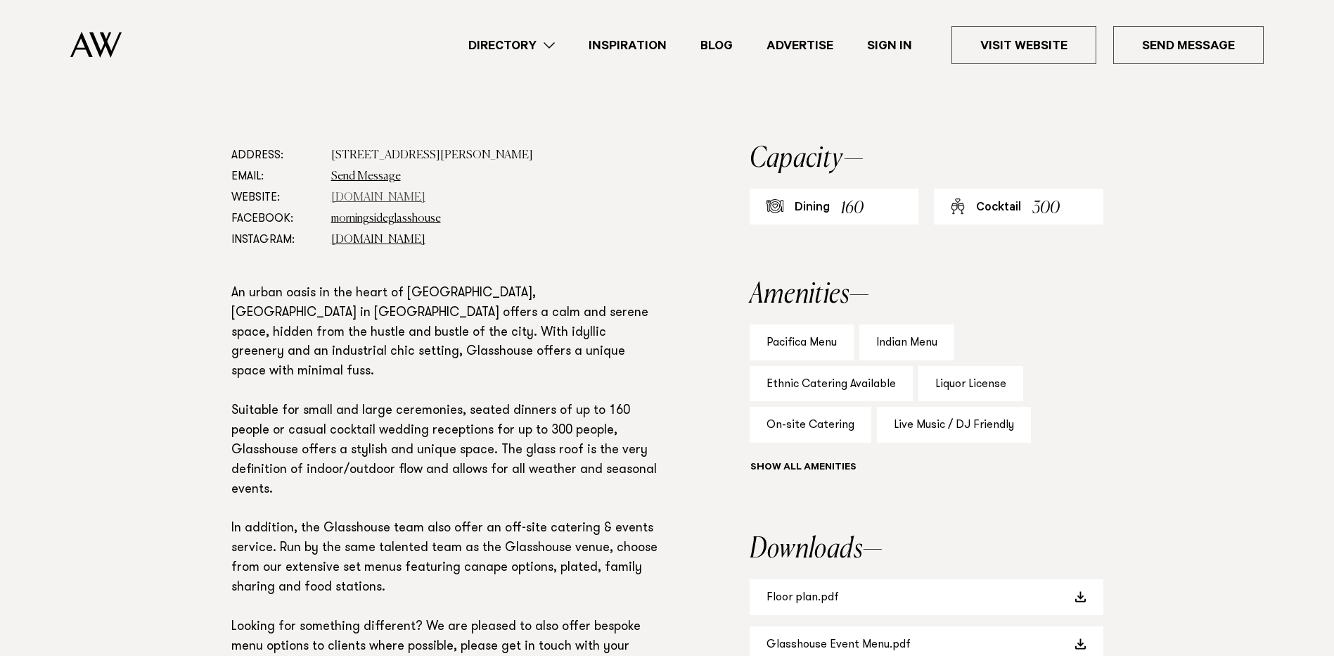
click at [369, 198] on link "glasshouse.net.nz" at bounding box center [378, 197] width 94 height 11
